Goal: Book appointment/travel/reservation

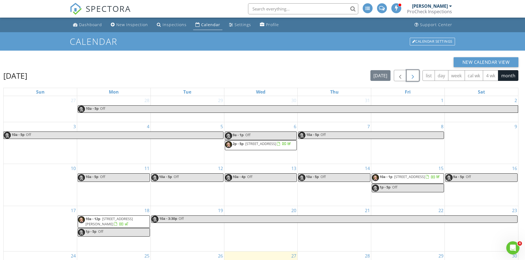
click at [413, 75] on span "button" at bounding box center [412, 75] width 7 height 7
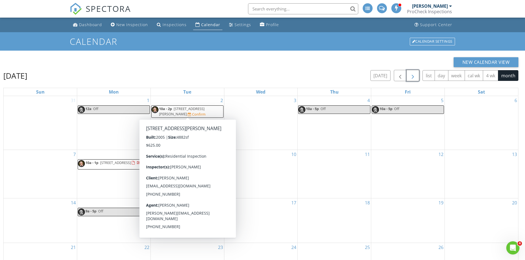
click at [177, 109] on span "[STREET_ADDRESS][PERSON_NAME]" at bounding box center [181, 111] width 45 height 10
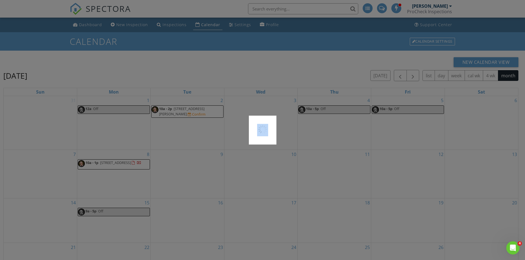
click at [177, 109] on div at bounding box center [262, 130] width 525 height 260
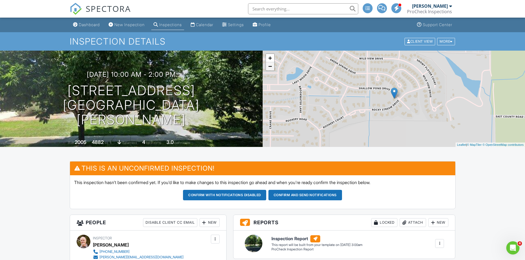
click at [270, 67] on link "−" at bounding box center [270, 66] width 8 height 8
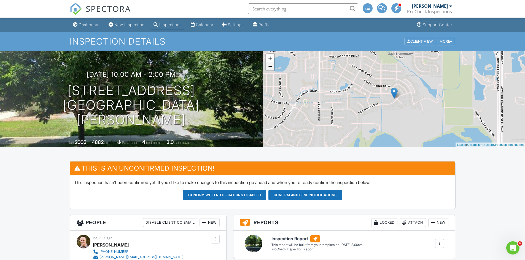
click at [270, 67] on link "−" at bounding box center [270, 66] width 8 height 8
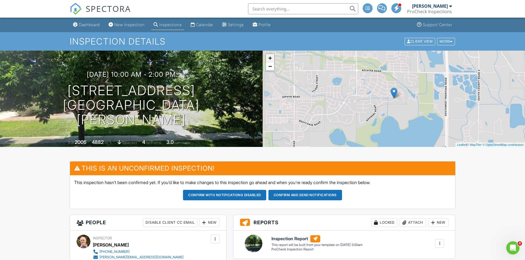
click at [269, 58] on link "+" at bounding box center [270, 58] width 8 height 8
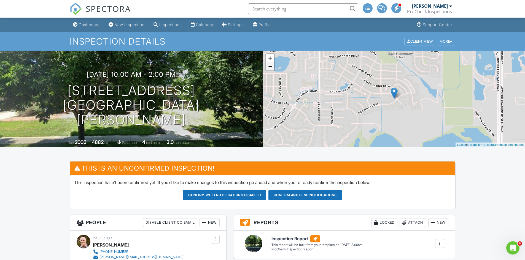
click at [269, 66] on link "−" at bounding box center [270, 66] width 8 height 8
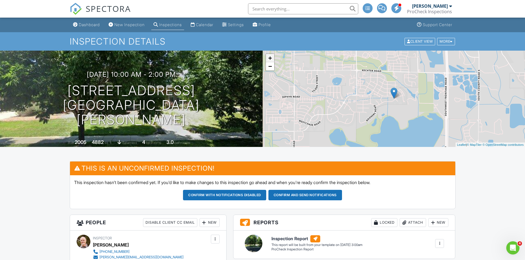
click at [271, 59] on link "+" at bounding box center [270, 58] width 8 height 8
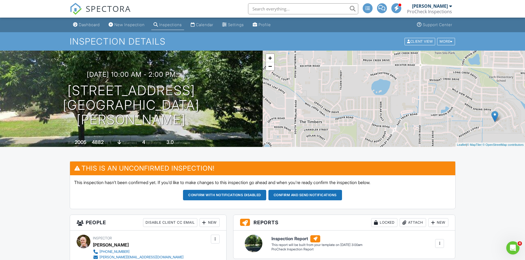
drag, startPoint x: 304, startPoint y: 77, endPoint x: 406, endPoint y: 100, distance: 104.0
click at [406, 100] on div "+ − Leaflet | © MapTiler © OpenStreetMap contributors" at bounding box center [394, 99] width 263 height 96
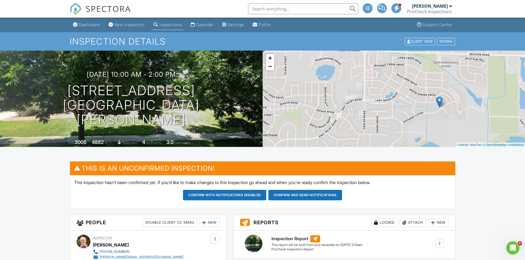
drag, startPoint x: 369, startPoint y: 64, endPoint x: 314, endPoint y: 50, distance: 57.0
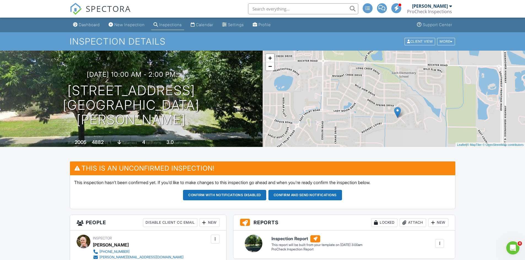
drag, startPoint x: 457, startPoint y: 79, endPoint x: 413, endPoint y: 91, distance: 45.0
click at [413, 91] on div "+ − Leaflet | © MapTiler © OpenStreetMap contributors" at bounding box center [394, 99] width 263 height 96
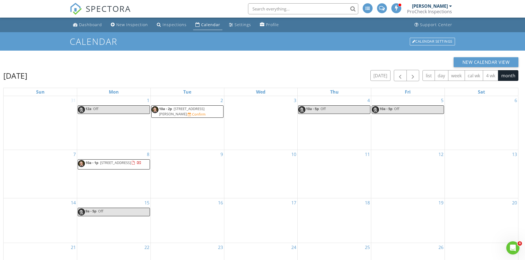
click at [126, 162] on span "[STREET_ADDRESS]" at bounding box center [115, 162] width 31 height 5
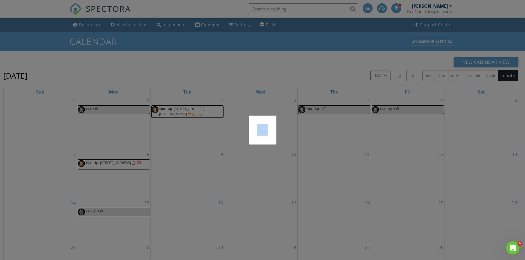
click at [126, 162] on div at bounding box center [262, 130] width 525 height 260
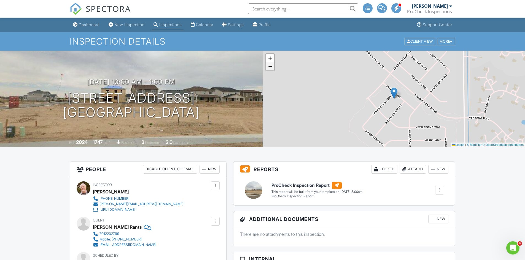
click at [270, 69] on span "−" at bounding box center [270, 66] width 4 height 7
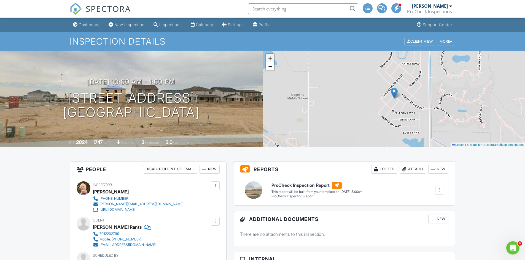
click at [269, 60] on span "+" at bounding box center [270, 58] width 4 height 7
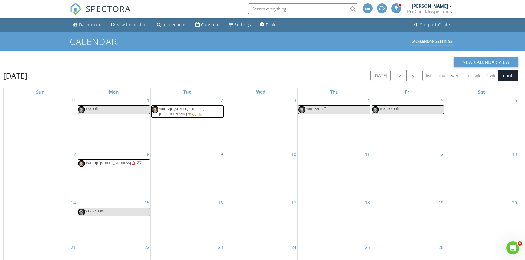
click at [194, 161] on div "9" at bounding box center [187, 174] width 73 height 48
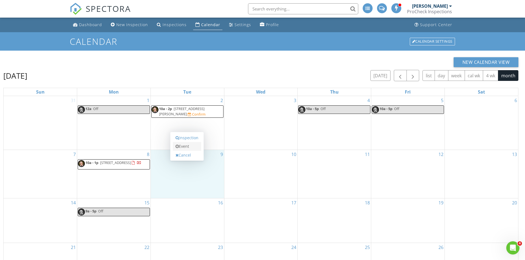
click at [189, 150] on link "Event" at bounding box center [187, 146] width 28 height 9
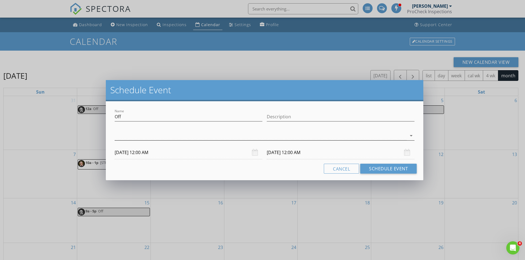
click at [210, 135] on div at bounding box center [261, 135] width 292 height 9
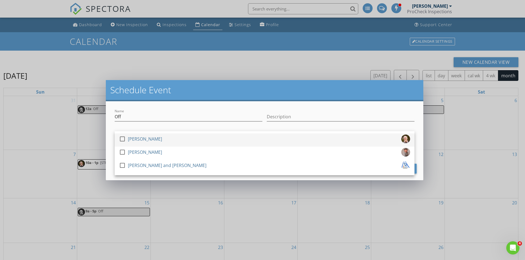
click at [122, 139] on div at bounding box center [122, 138] width 9 height 9
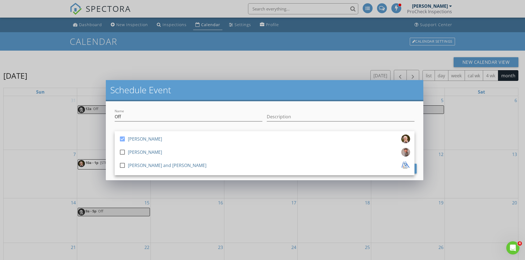
click at [122, 126] on div at bounding box center [189, 125] width 148 height 3
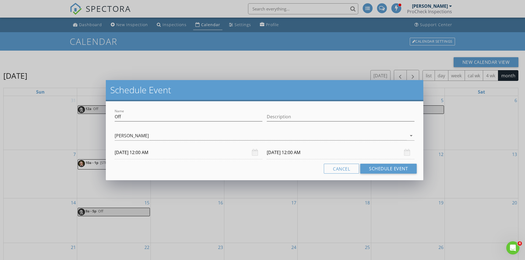
click at [153, 153] on input "[DATE] 12:00 AM" at bounding box center [189, 152] width 148 height 13
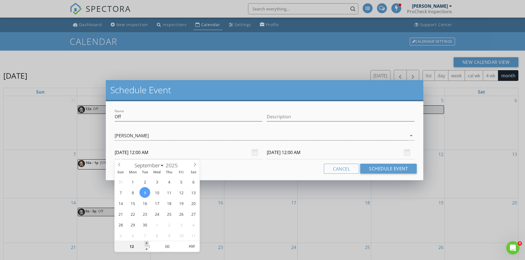
type input "01"
type input "[DATE] 1:00 AM"
click at [145, 243] on span at bounding box center [147, 244] width 4 height 6
type input "[DATE] 1:00 AM"
type input "02"
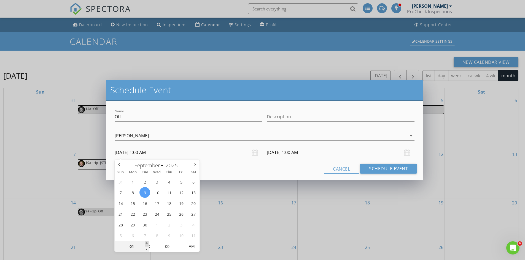
type input "[DATE] 2:00 AM"
click at [145, 243] on span at bounding box center [147, 244] width 4 height 6
type input "03"
type input "[DATE] 3:00 AM"
click at [145, 243] on span at bounding box center [147, 244] width 4 height 6
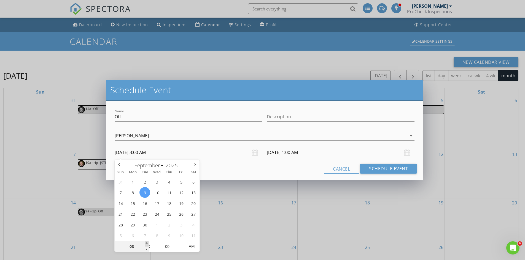
type input "04"
type input "[DATE] 4:00 AM"
click at [145, 243] on span at bounding box center [147, 244] width 4 height 6
type input "05"
type input "[DATE] 5:00 AM"
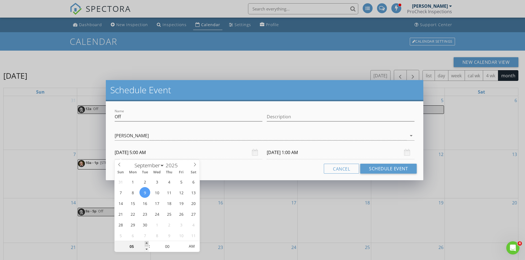
click at [145, 243] on span at bounding box center [147, 244] width 4 height 6
type input "06"
type input "[DATE] 6:00 AM"
click at [145, 243] on span at bounding box center [147, 244] width 4 height 6
type input "07"
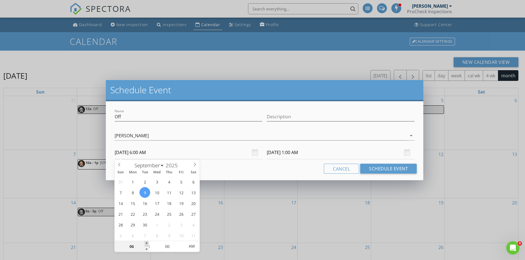
type input "[DATE] 7:00 AM"
click at [145, 243] on span at bounding box center [147, 244] width 4 height 6
type input "08"
type input "[DATE] 8:00 AM"
click at [145, 243] on span at bounding box center [147, 244] width 4 height 6
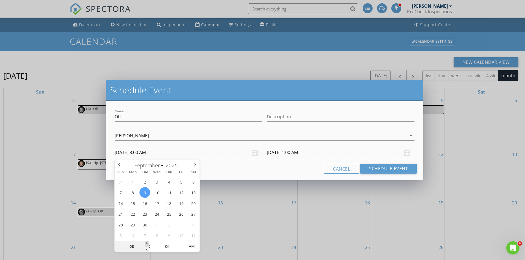
type input "09"
type input "[DATE] 9:00 AM"
click at [145, 243] on span at bounding box center [147, 244] width 4 height 6
type input "09"
type input "[DATE] 9:00 AM"
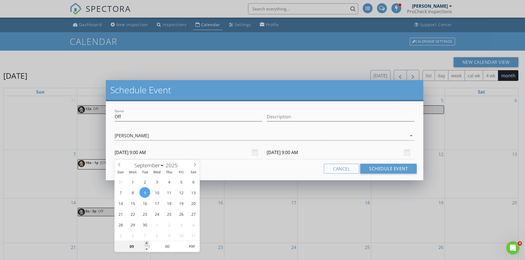
type input "10"
type input "[DATE] 10:00 AM"
click at [145, 243] on span at bounding box center [147, 244] width 4 height 6
type input "10"
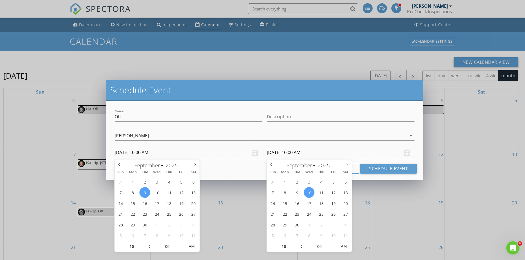
click at [313, 152] on input "[DATE] 10:00 AM" at bounding box center [341, 152] width 148 height 13
type input "[DATE] 10:00 AM"
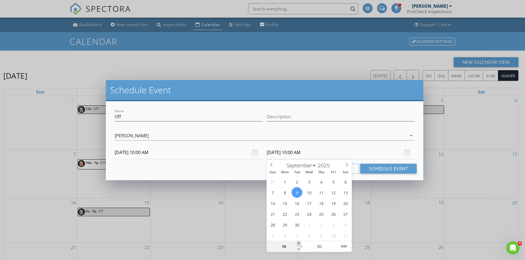
type input "11"
type input "[DATE] 11:00 AM"
click at [300, 243] on span at bounding box center [299, 244] width 4 height 6
type input "12"
type input "[DATE] 12:00 PM"
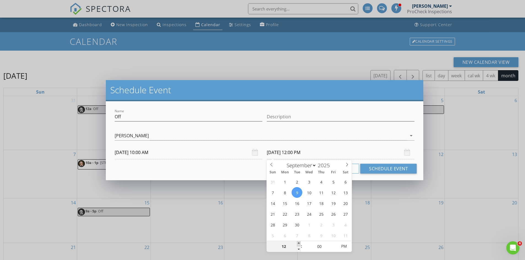
click at [300, 243] on span at bounding box center [299, 244] width 4 height 6
type input "01"
type input "[DATE] 1:00 PM"
click at [300, 243] on span at bounding box center [299, 244] width 4 height 6
type input "02"
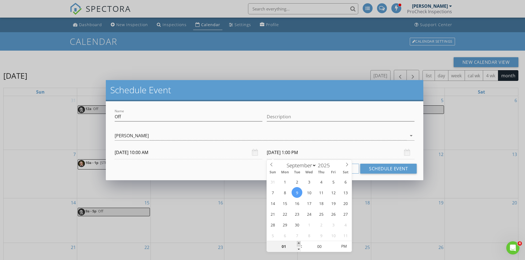
type input "[DATE] 2:00 PM"
click at [298, 244] on span at bounding box center [299, 244] width 4 height 6
type input "03"
type input "[DATE] 3:00 PM"
click at [298, 244] on span at bounding box center [299, 244] width 4 height 6
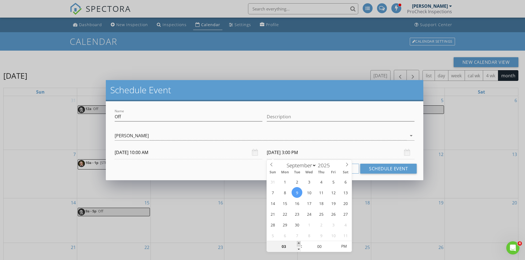
type input "04"
type input "[DATE] 4:00 PM"
click at [298, 244] on span at bounding box center [299, 244] width 4 height 6
type input "05"
type input "[DATE] 5:00 PM"
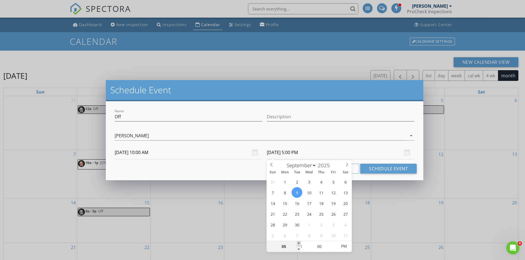
click at [298, 244] on span at bounding box center [299, 244] width 4 height 6
click at [377, 169] on button "Schedule Event" at bounding box center [388, 169] width 56 height 10
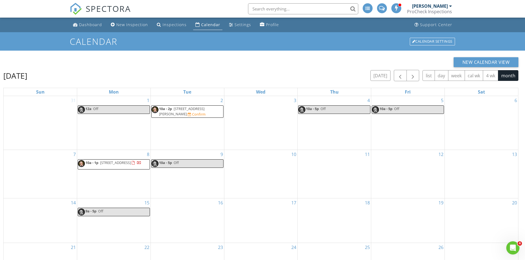
click at [261, 110] on div "3" at bounding box center [260, 123] width 73 height 54
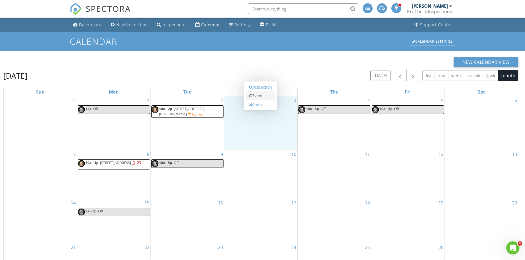
click at [258, 97] on link "Event" at bounding box center [260, 95] width 28 height 9
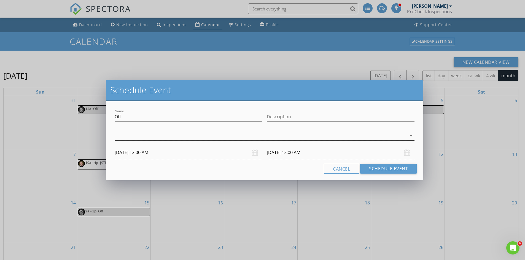
click at [173, 135] on div at bounding box center [261, 135] width 292 height 9
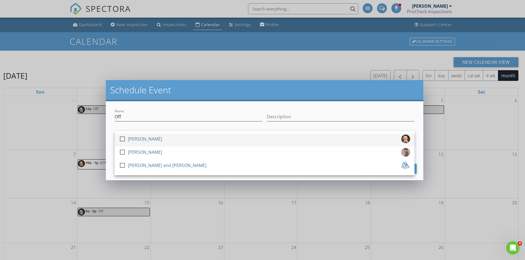
click at [123, 139] on div at bounding box center [122, 138] width 9 height 9
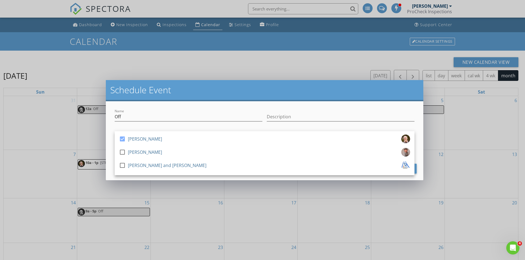
click at [121, 128] on div "check_box [PERSON_NAME] check_box_outline_blank [PERSON_NAME] check_box_outline…" at bounding box center [264, 136] width 304 height 19
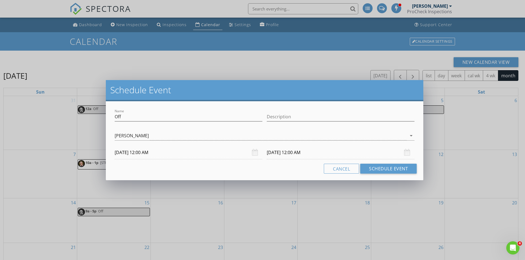
click at [147, 155] on input "[DATE] 12:00 AM" at bounding box center [189, 152] width 148 height 13
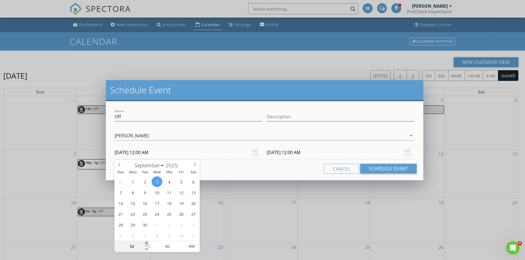
type input "01"
type input "[DATE] 1:00 AM"
click at [148, 244] on span at bounding box center [147, 244] width 4 height 6
type input "02"
type input "[DATE] 2:00 AM"
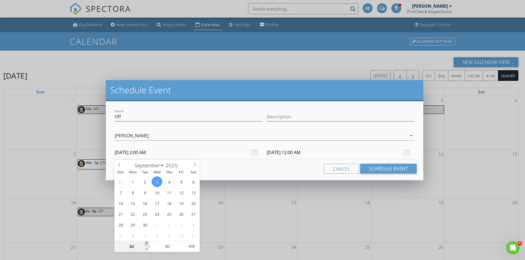
click at [148, 244] on span at bounding box center [147, 244] width 4 height 6
type input "03"
type input "[DATE] 3:00 AM"
click at [148, 244] on span at bounding box center [147, 244] width 4 height 6
type input "[DATE] 3:00 AM"
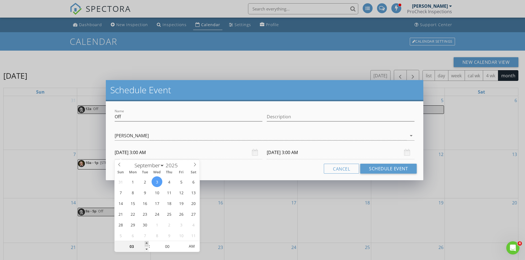
type input "04"
type input "[DATE] 4:00 AM"
click at [148, 244] on span at bounding box center [147, 244] width 4 height 6
type input "[DATE] 4:00 AM"
type input "[DATE] 4:00 PM"
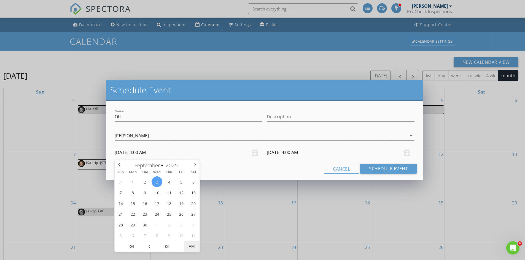
type input "[DATE] 4:00 PM"
click at [190, 248] on span "AM" at bounding box center [191, 246] width 15 height 11
type input "05"
type input "[DATE] 5:00 PM"
click at [147, 244] on span at bounding box center [147, 244] width 4 height 6
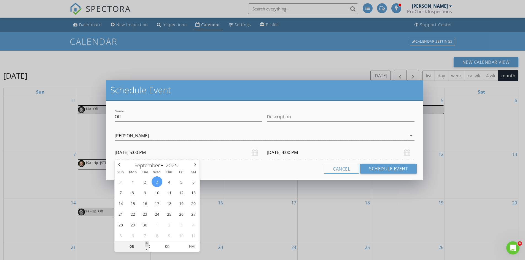
type input "05"
type input "[DATE] 5:00 PM"
type input "04"
type input "[DATE] 4:00 PM"
click at [147, 249] on span at bounding box center [147, 250] width 4 height 6
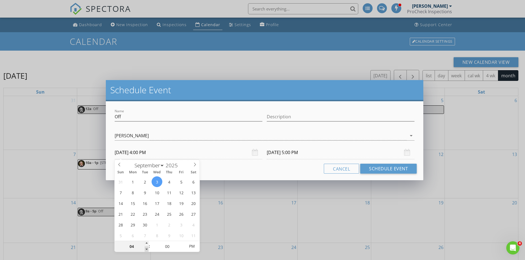
type input "03"
type input "[DATE] 3:00 PM"
click at [147, 249] on span at bounding box center [147, 250] width 4 height 6
type input "03"
click at [297, 153] on input "[DATE] 3:00 PM" at bounding box center [341, 152] width 148 height 13
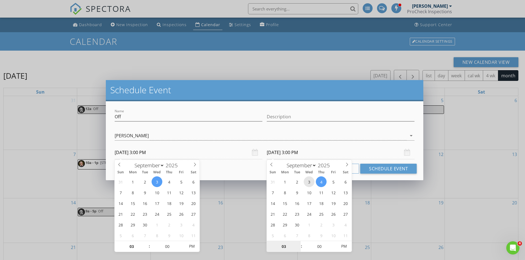
type input "[DATE] 3:00 PM"
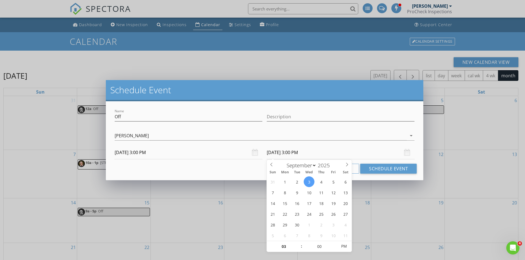
click at [318, 151] on input "[DATE] 3:00 PM" at bounding box center [341, 152] width 148 height 13
type input "04"
type input "[DATE] 4:00 PM"
click at [299, 244] on span at bounding box center [299, 244] width 4 height 6
type input "05"
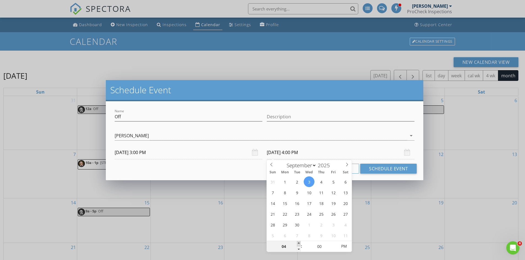
type input "[DATE] 5:00 PM"
click at [299, 244] on span at bounding box center [299, 244] width 4 height 6
click at [355, 155] on input "[DATE] 5:00 PM" at bounding box center [341, 152] width 148 height 13
click at [253, 179] on div "Name Off Description check_box [PERSON_NAME] check_box_outline_blank [PERSON_NA…" at bounding box center [264, 140] width 317 height 79
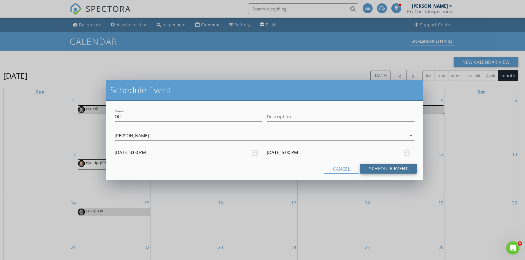
click at [381, 167] on button "Schedule Event" at bounding box center [388, 169] width 56 height 10
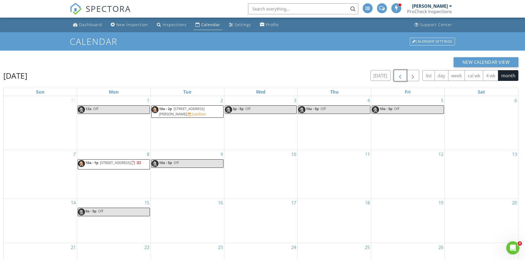
click at [397, 77] on span "button" at bounding box center [400, 75] width 7 height 7
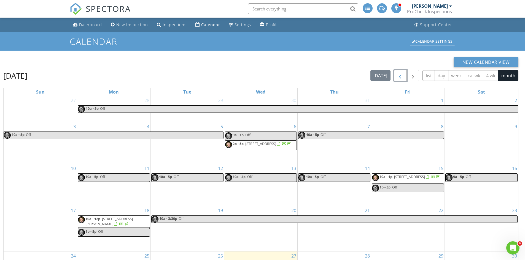
click at [397, 77] on span "button" at bounding box center [400, 75] width 7 height 7
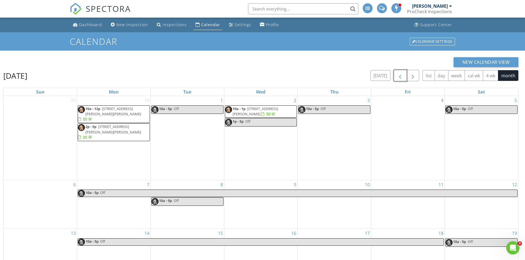
click at [397, 77] on span "button" at bounding box center [400, 75] width 7 height 7
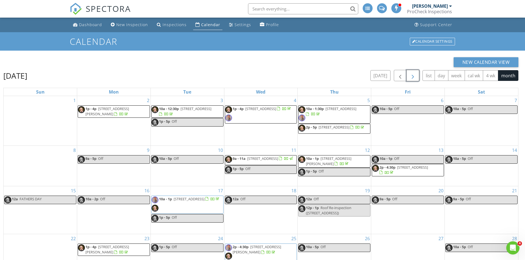
click at [412, 78] on span "button" at bounding box center [412, 75] width 7 height 7
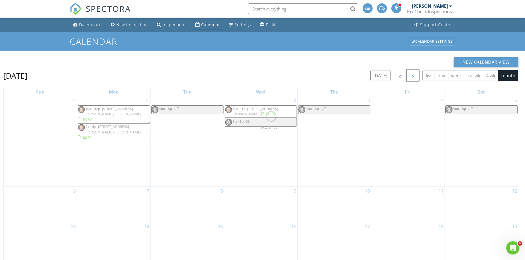
click at [412, 78] on span "button" at bounding box center [412, 75] width 7 height 7
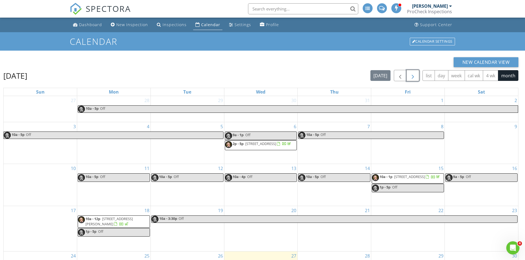
click at [412, 78] on span "button" at bounding box center [412, 75] width 7 height 7
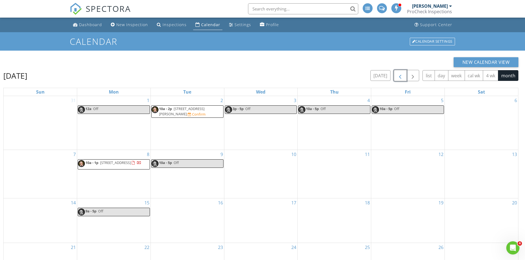
click at [396, 78] on button "button" at bounding box center [400, 75] width 13 height 11
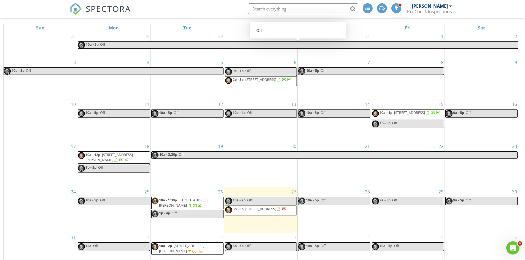
scroll to position [73, 0]
